Goal: Find contact information: Find contact information

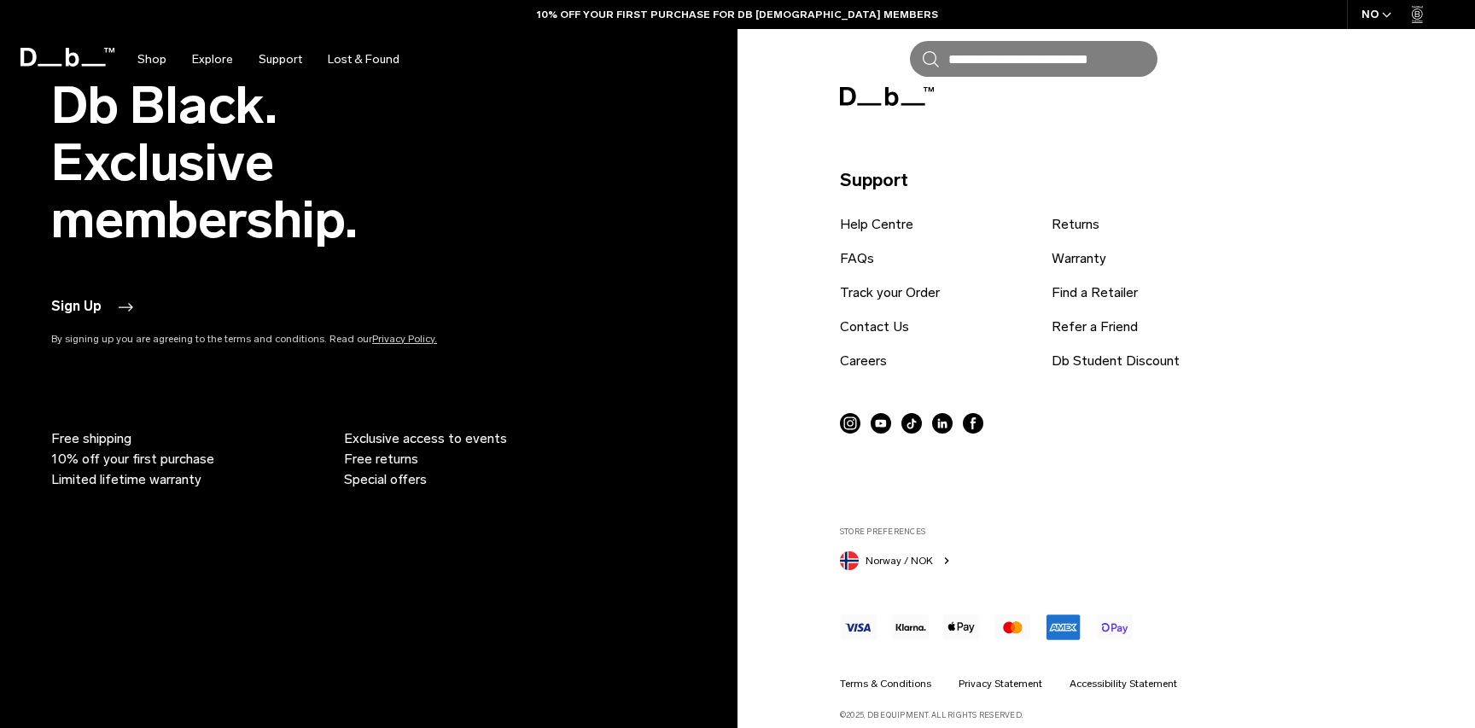
scroll to position [4784, 0]
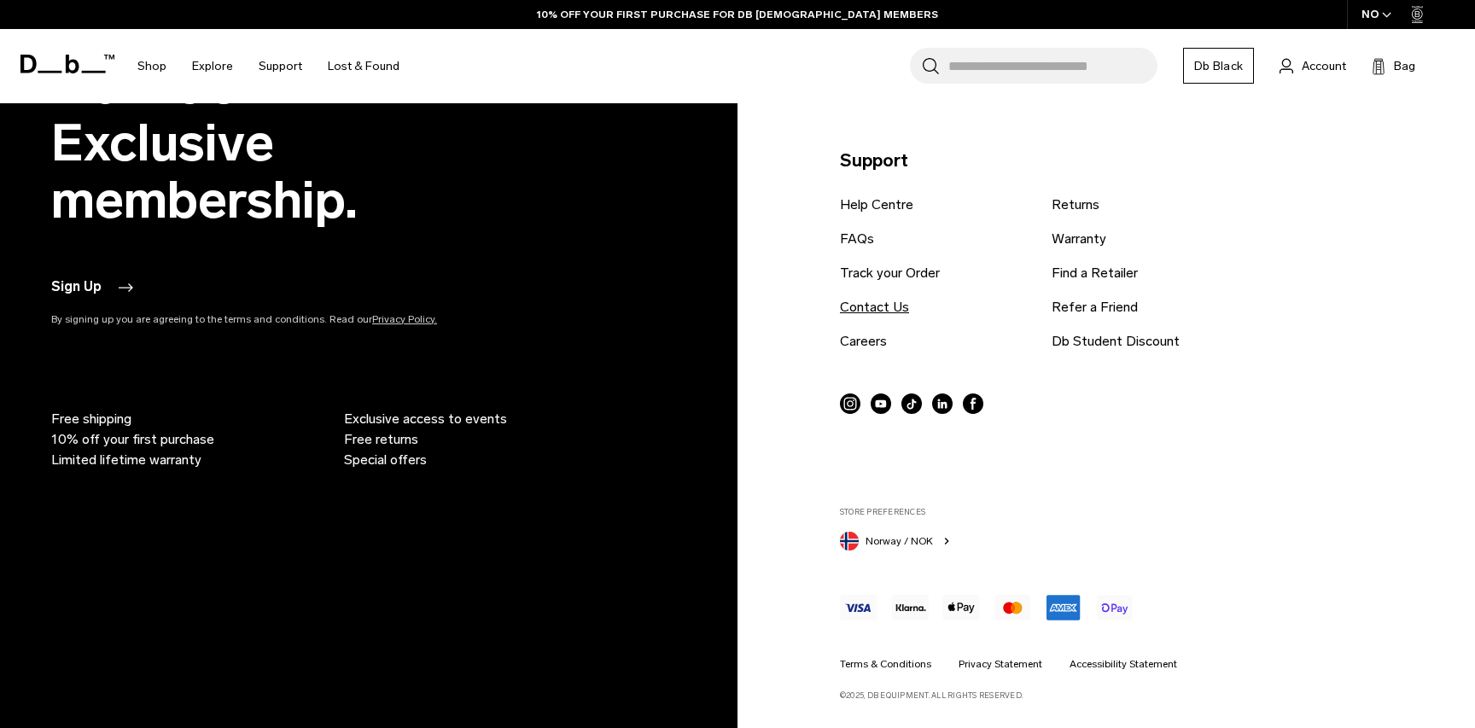
click at [875, 314] on link "Contact Us" at bounding box center [874, 307] width 69 height 20
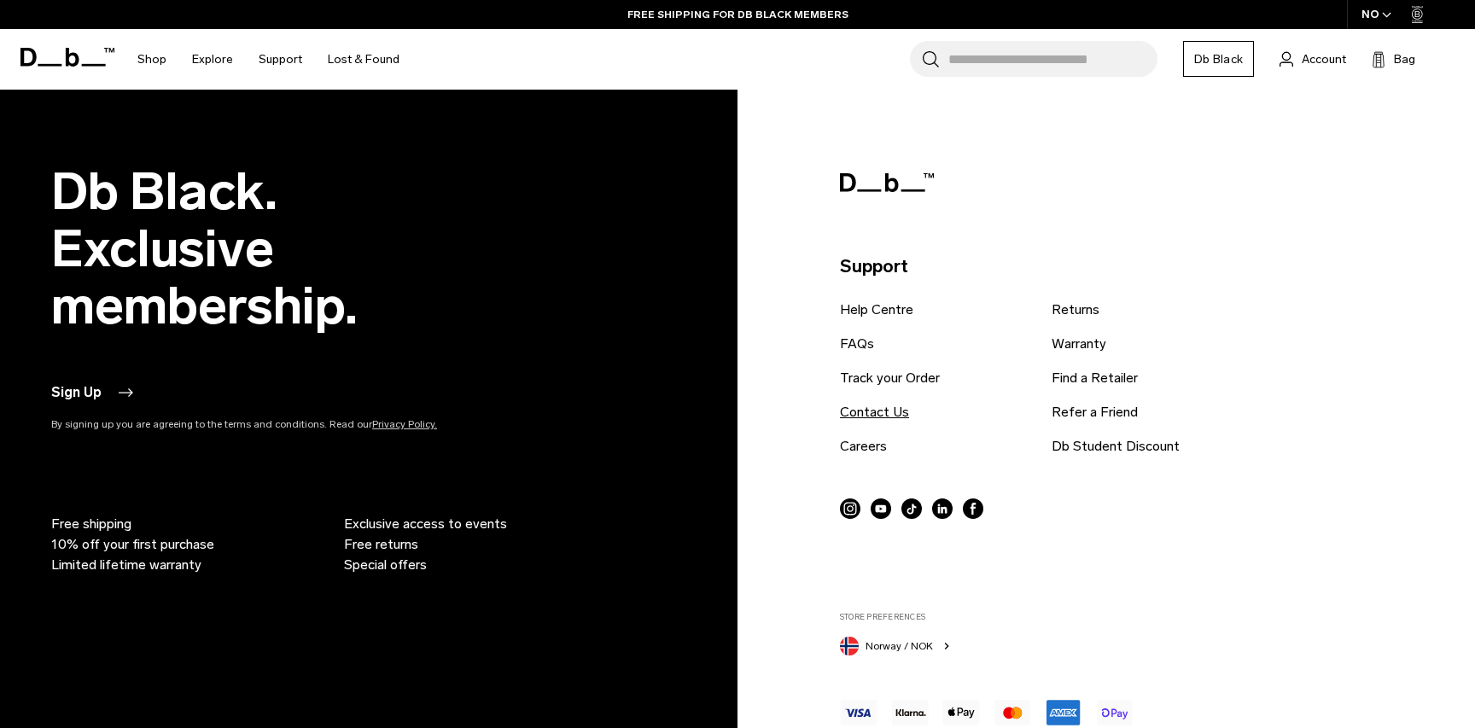
scroll to position [4679, 0]
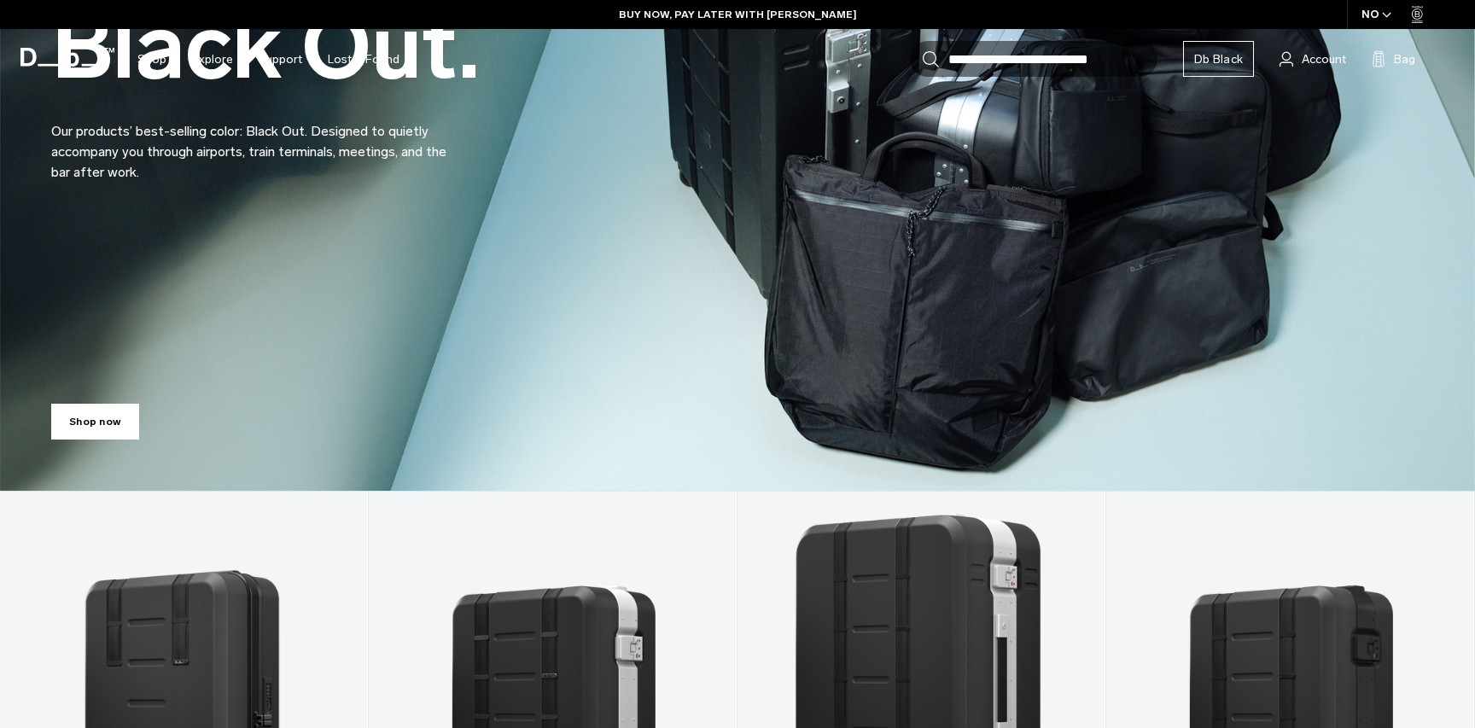
scroll to position [771, 0]
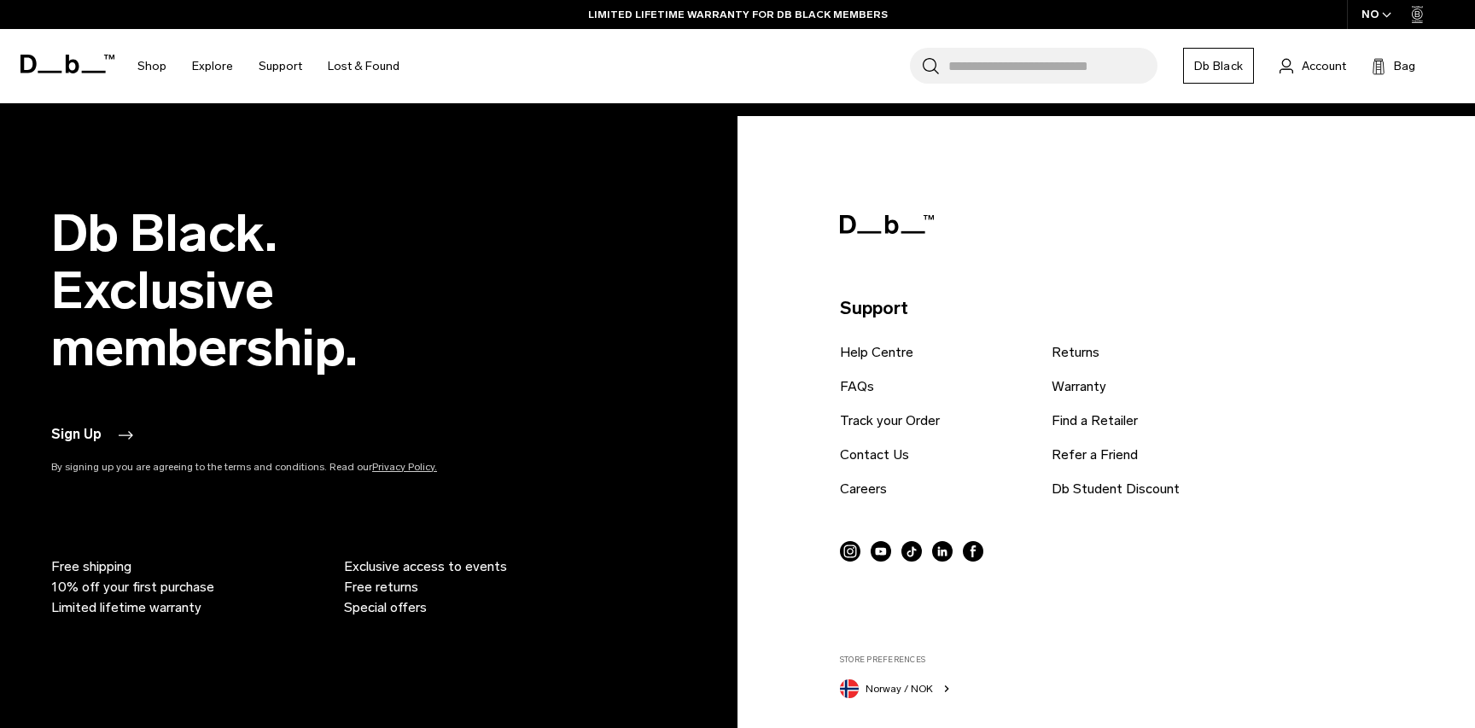
scroll to position [4638, 0]
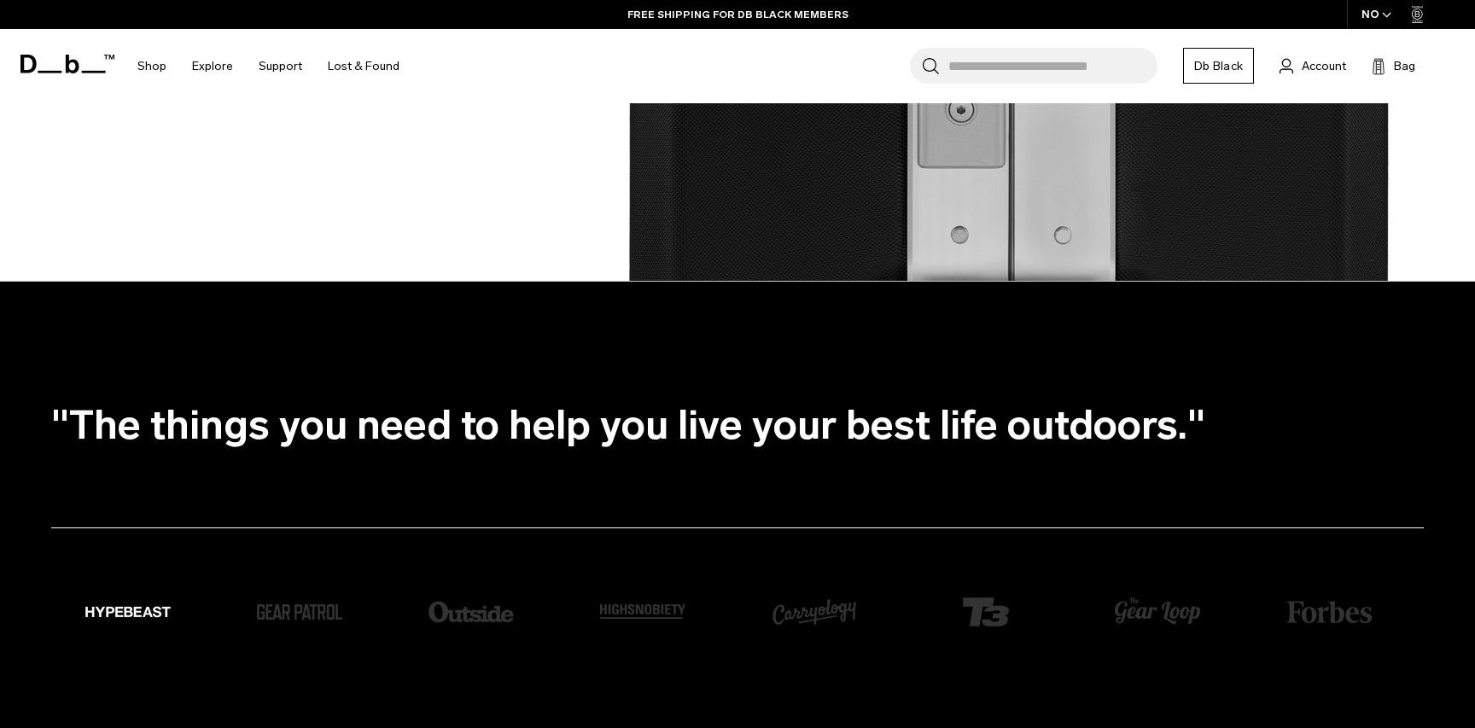
scroll to position [4855, 0]
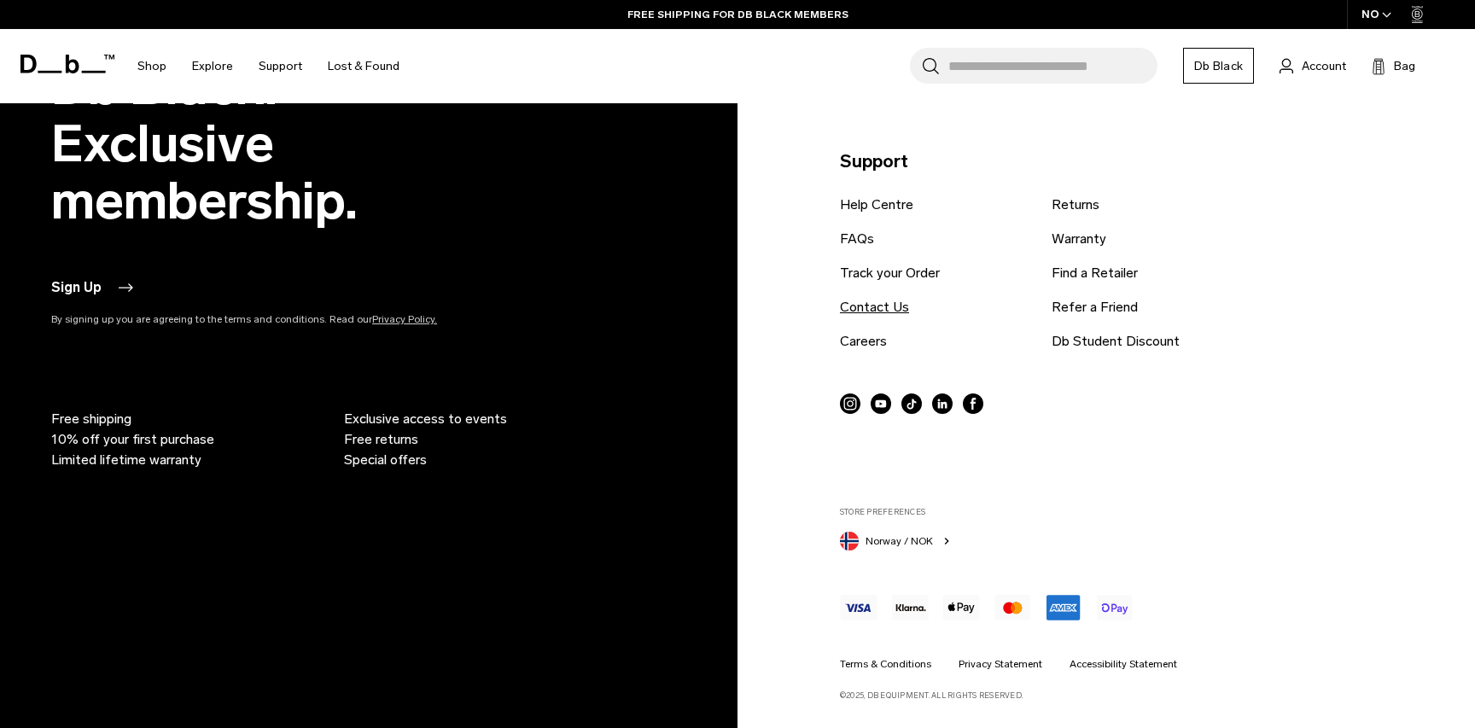
click at [876, 308] on link "Contact Us" at bounding box center [874, 307] width 69 height 20
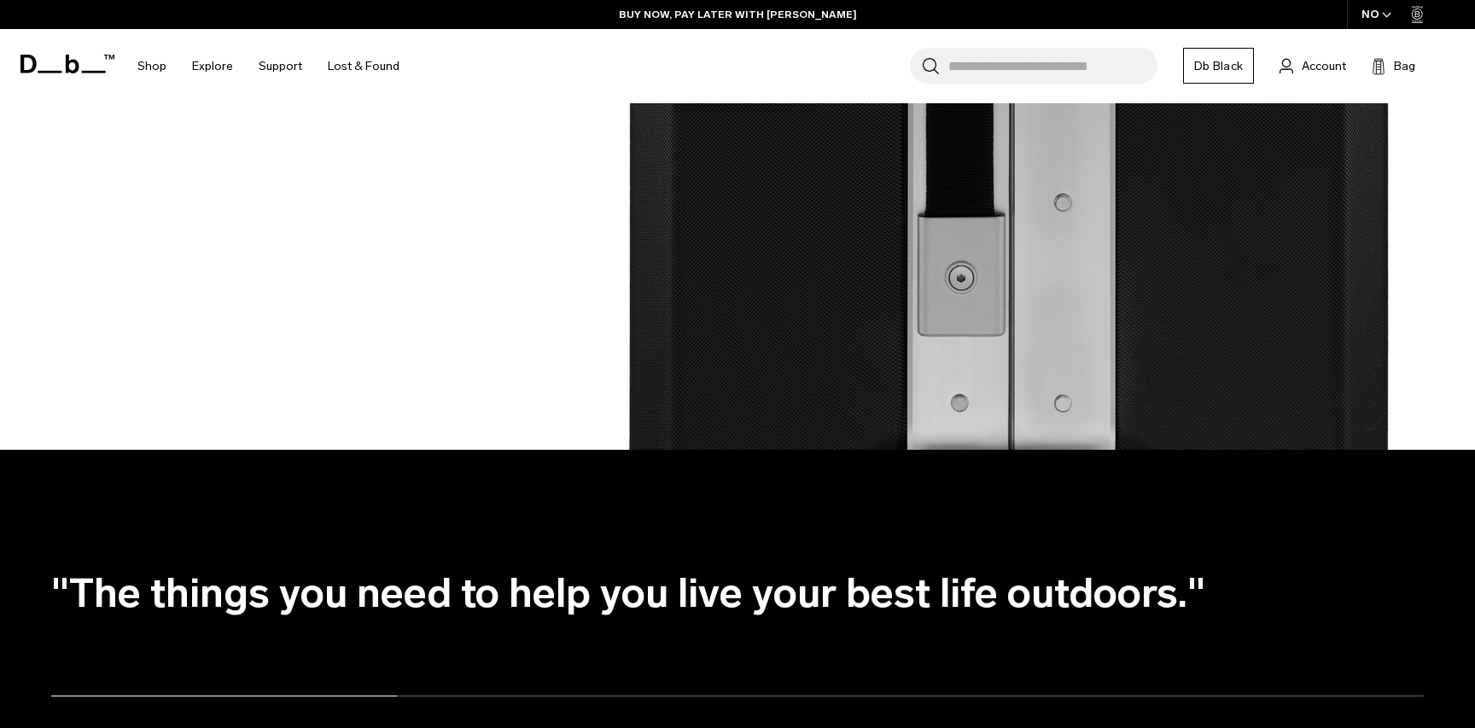
scroll to position [4784, 0]
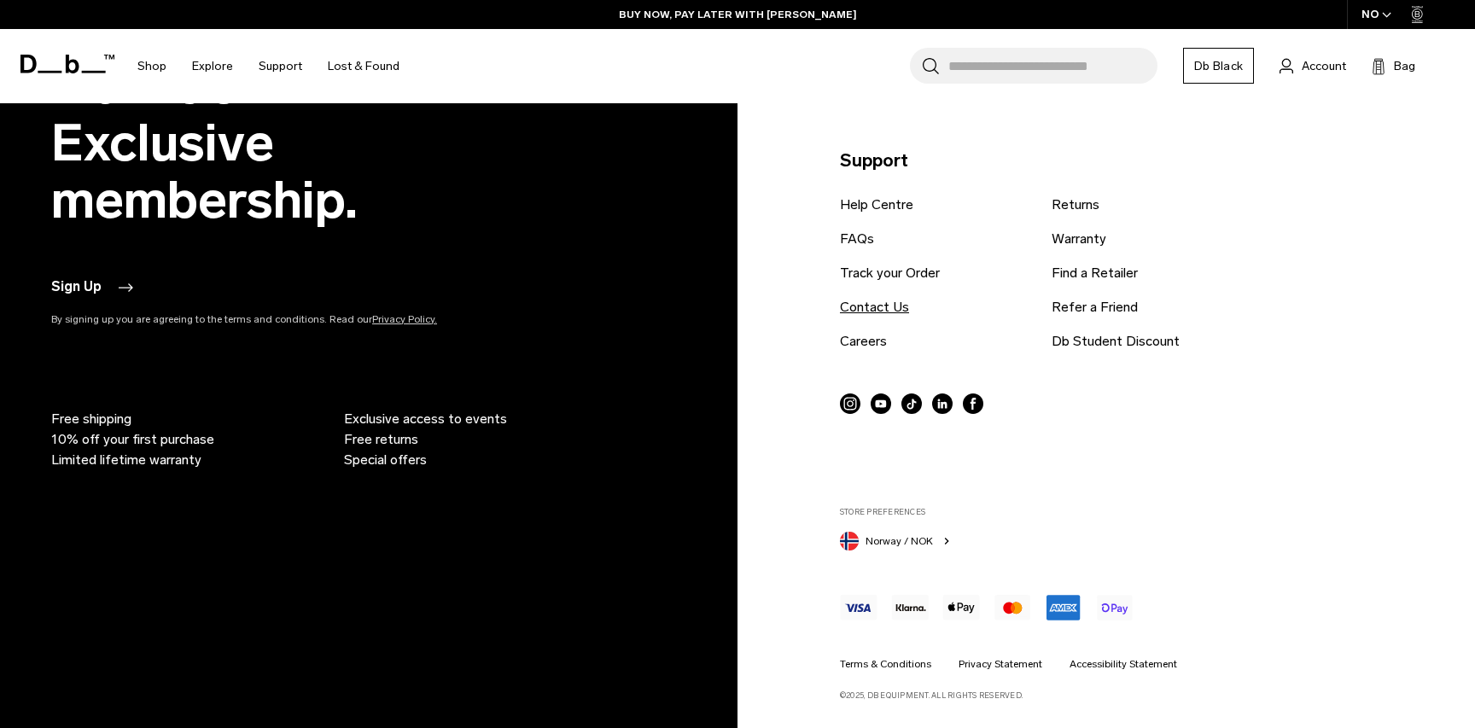
click at [870, 303] on link "Contact Us" at bounding box center [874, 307] width 69 height 20
